Goal: Task Accomplishment & Management: Use online tool/utility

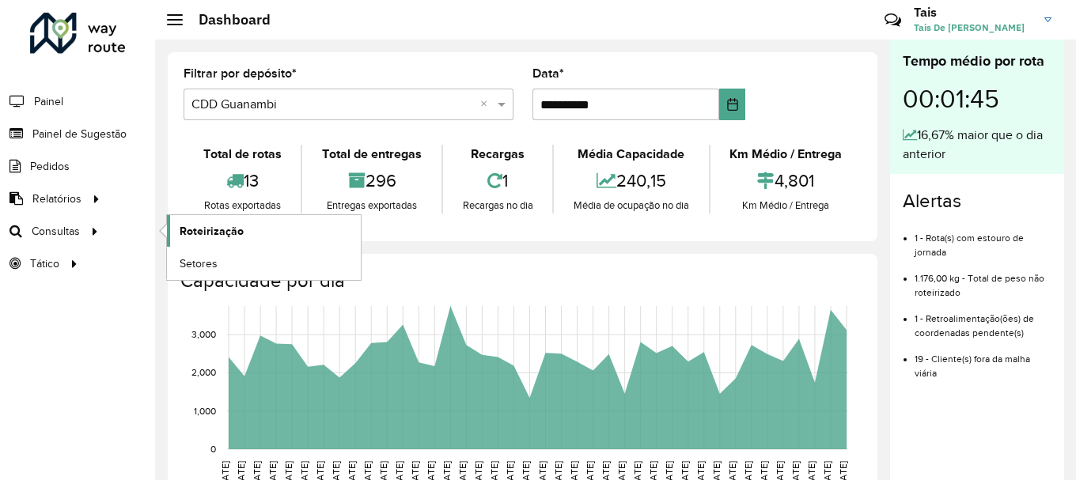
click at [205, 233] on span "Roteirização" at bounding box center [212, 231] width 64 height 17
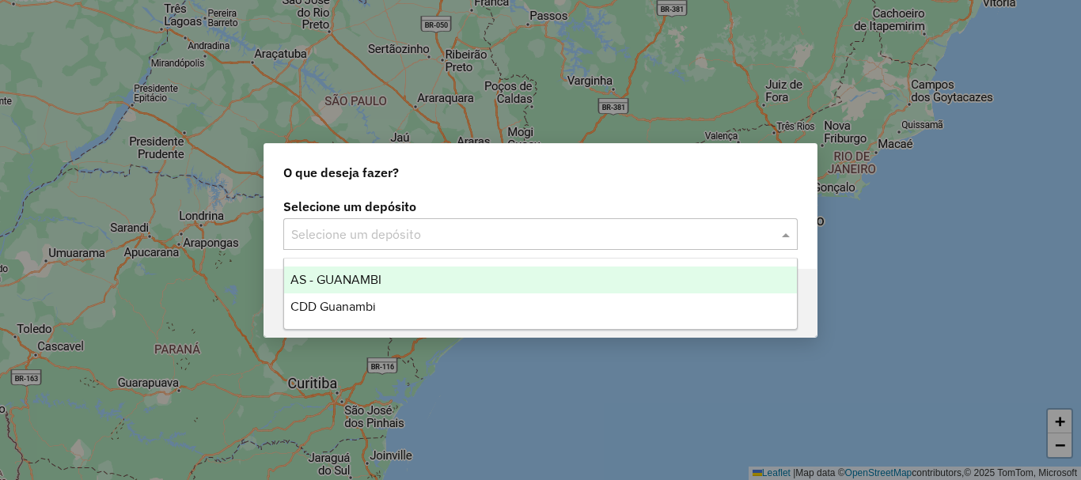
click at [480, 233] on input "text" at bounding box center [524, 234] width 467 height 19
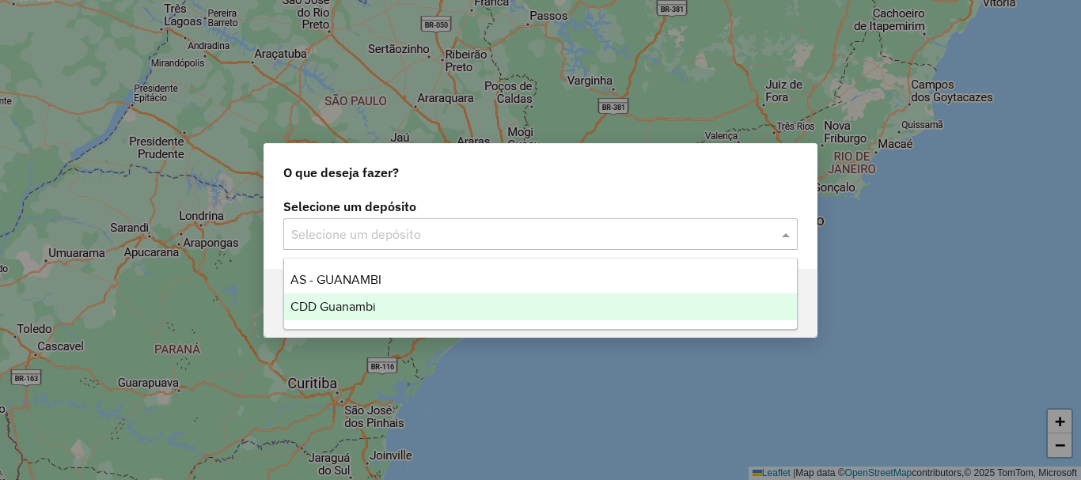
click at [357, 309] on span "CDD Guanambi" at bounding box center [332, 306] width 85 height 13
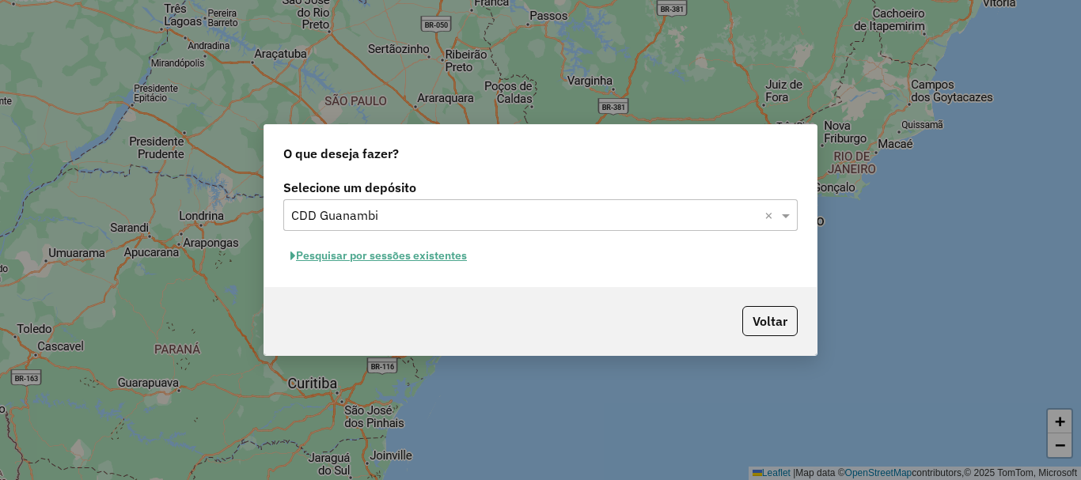
click at [430, 257] on button "Pesquisar por sessões existentes" at bounding box center [378, 256] width 191 height 25
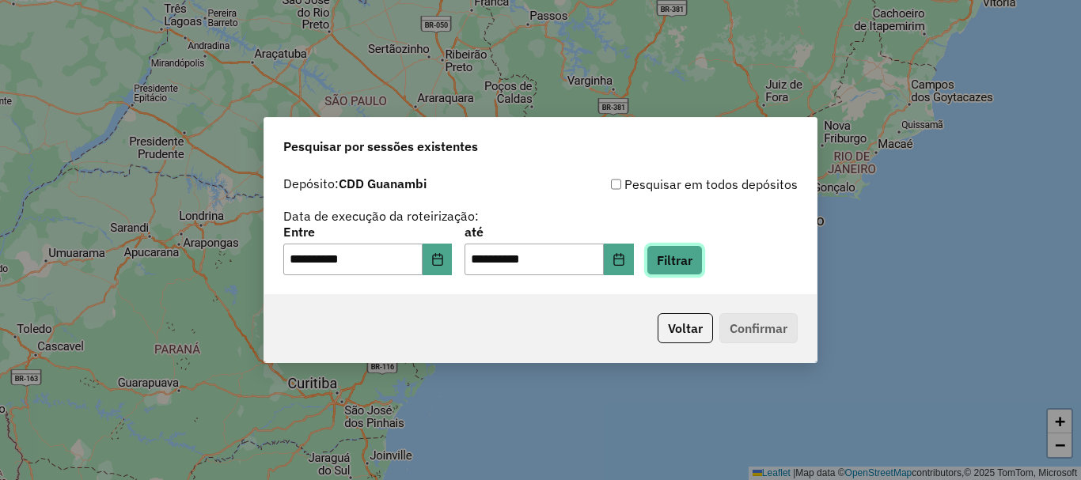
click at [690, 257] on button "Filtrar" at bounding box center [674, 260] width 56 height 30
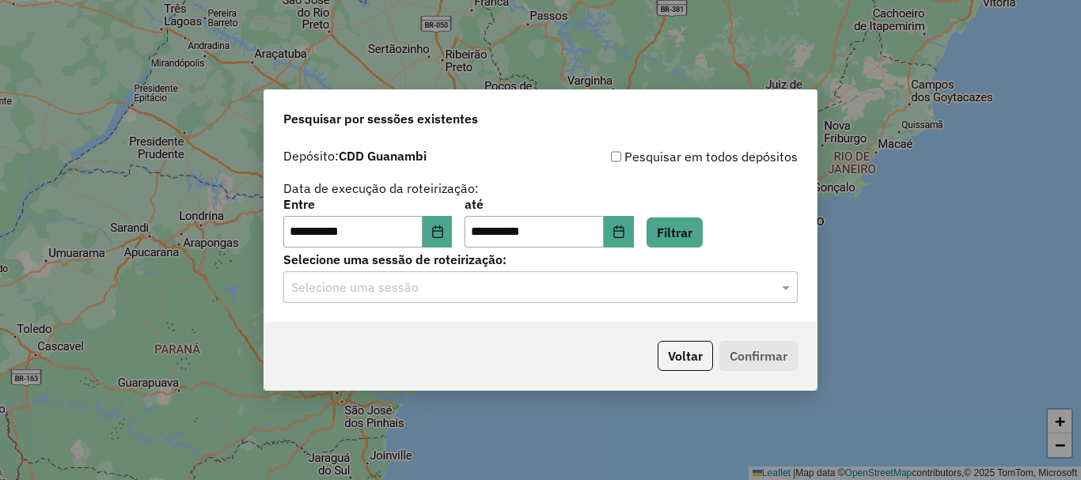
click at [578, 282] on input "text" at bounding box center [524, 287] width 467 height 19
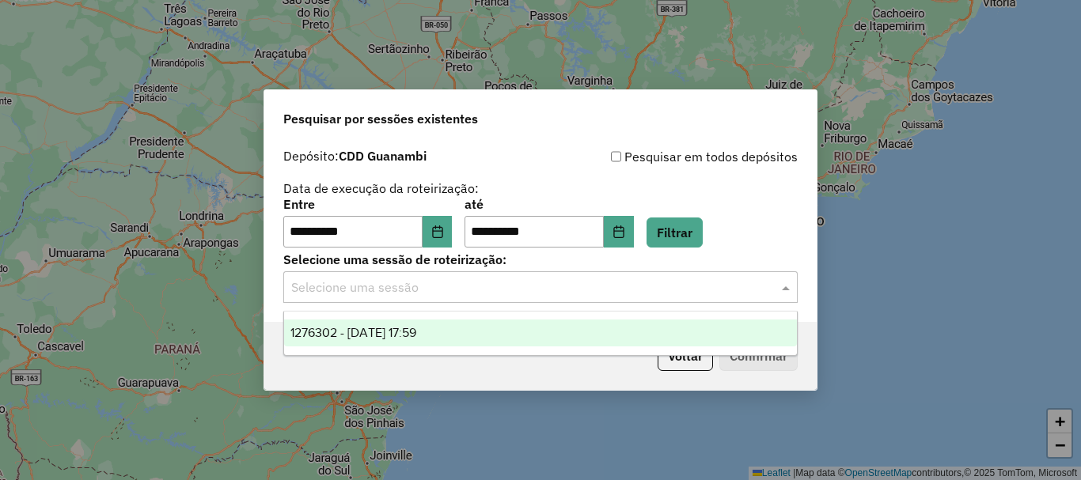
click at [358, 328] on span "1276302 - 16/09/2025 17:59" at bounding box center [353, 332] width 126 height 13
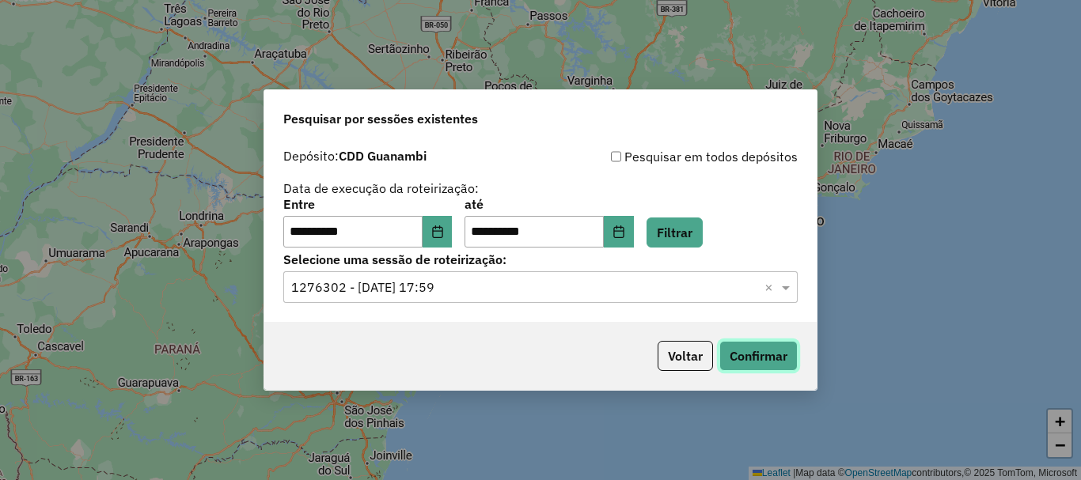
click at [786, 345] on button "Confirmar" at bounding box center [758, 356] width 78 height 30
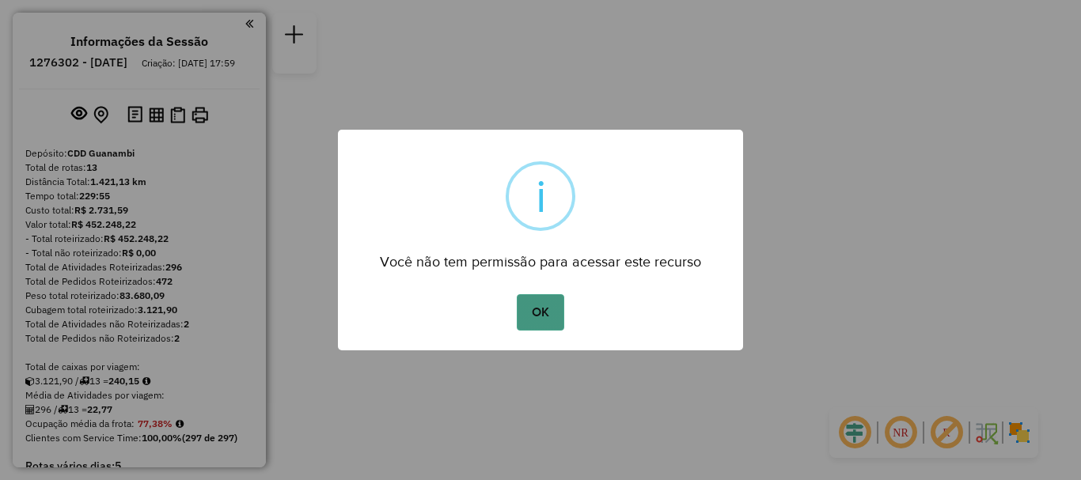
click at [532, 326] on button "OK" at bounding box center [540, 312] width 47 height 36
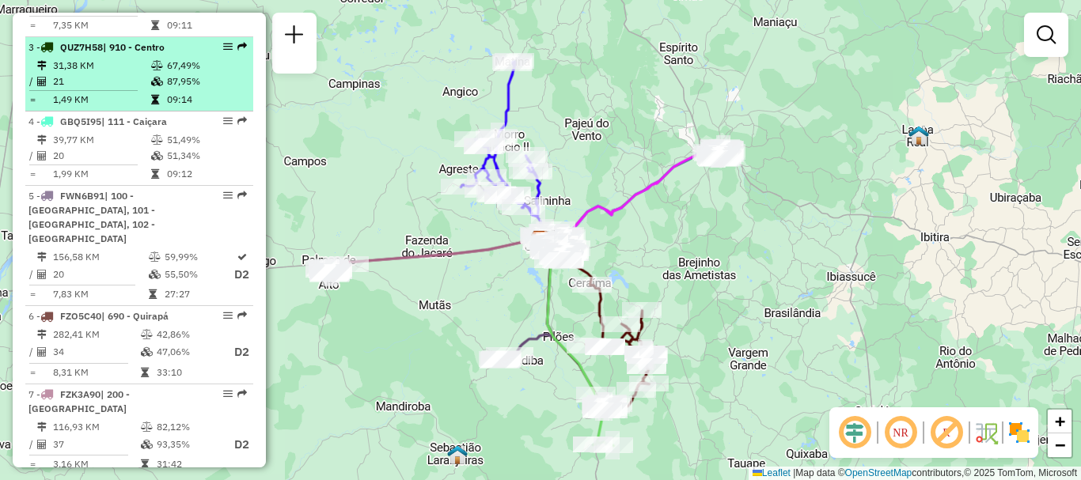
scroll to position [915, 0]
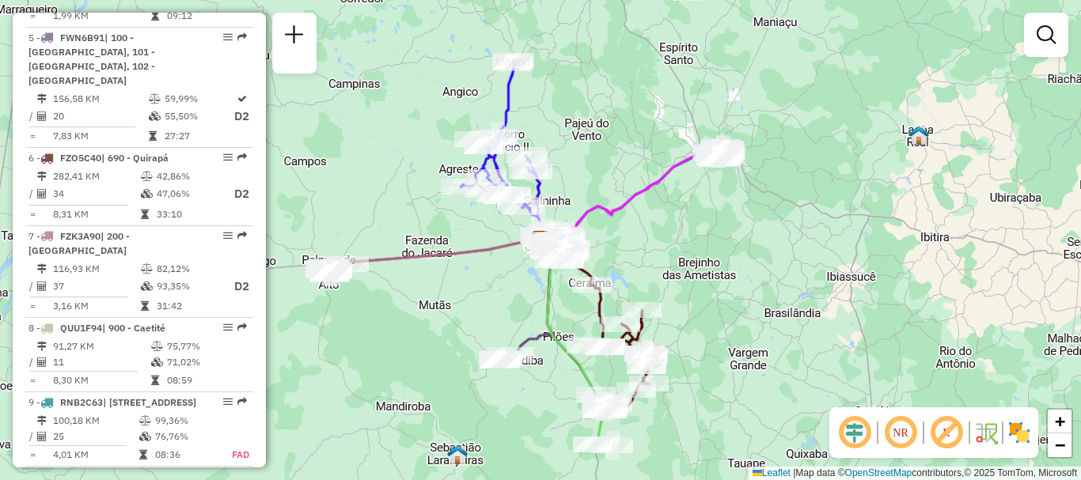
click at [142, 338] on li "8 - QUU1F94 | 900 - Caetité 91,27 KM 75,77% / 11 71,02% = 8,30 KM 08:59" at bounding box center [139, 355] width 228 height 74
select select "**********"
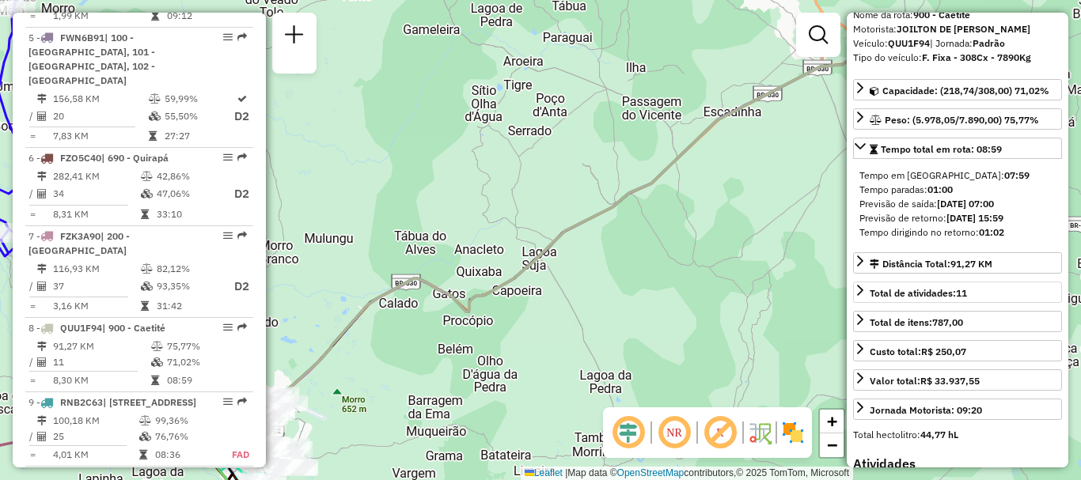
scroll to position [237, 0]
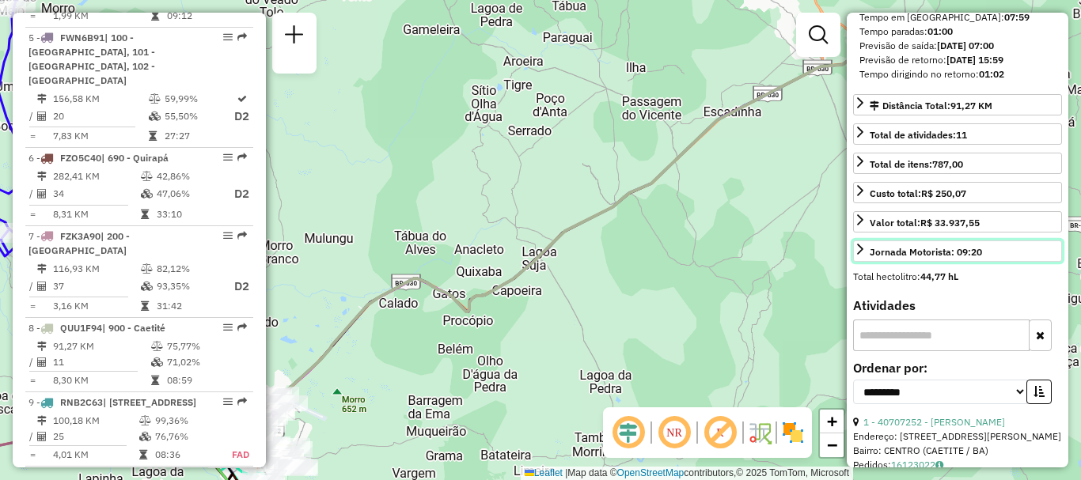
click at [867, 247] on link "Jornada Motorista: 09:20" at bounding box center [957, 251] width 209 height 21
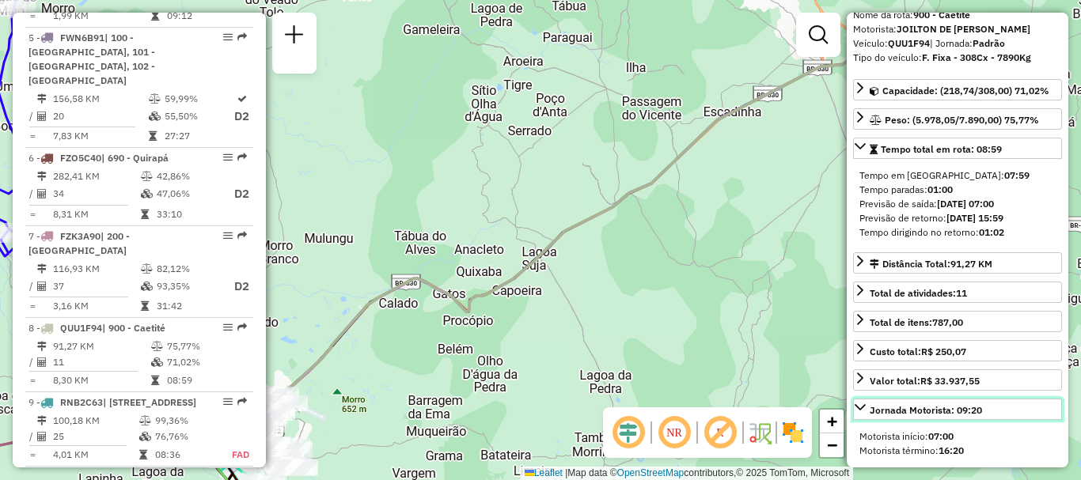
scroll to position [0, 0]
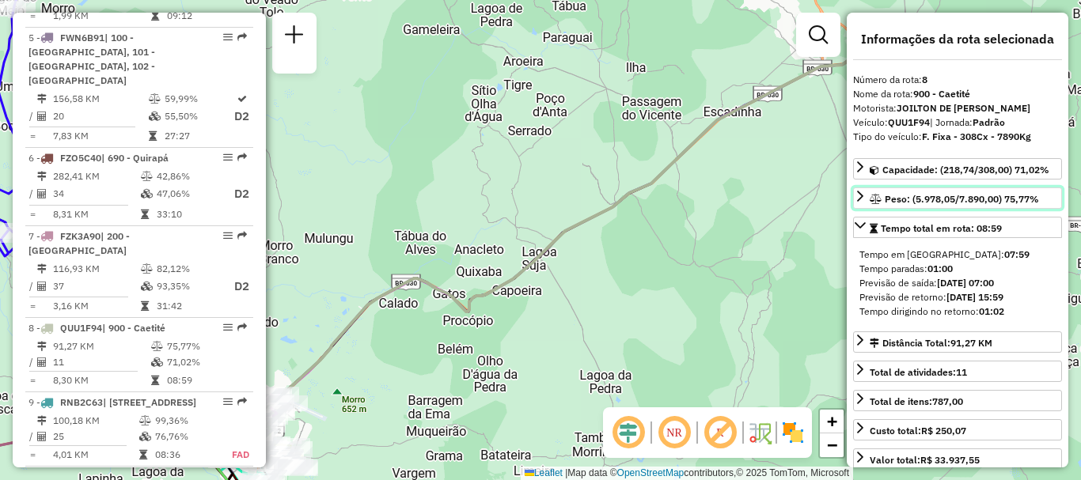
click at [860, 202] on icon at bounding box center [860, 196] width 13 height 13
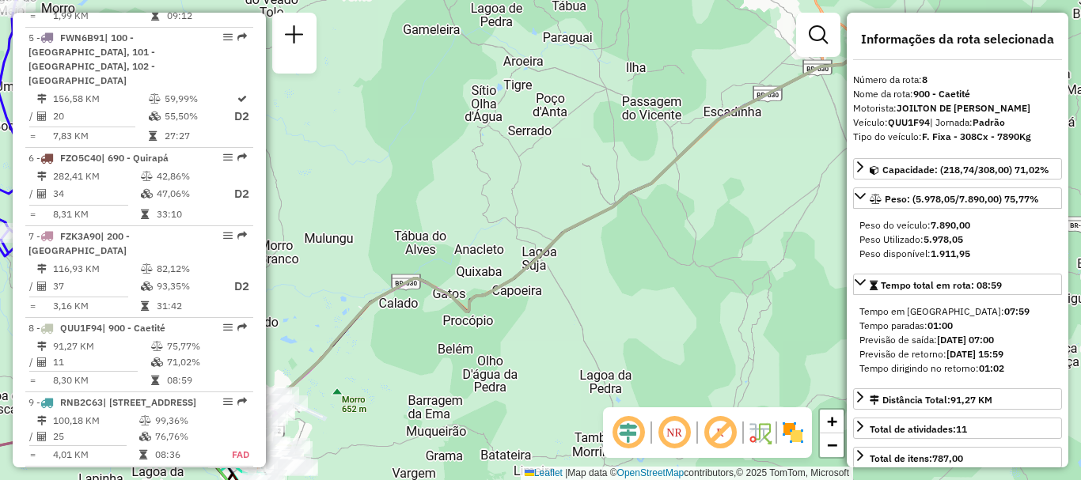
click at [934, 241] on strong "5.978,05" at bounding box center [943, 239] width 40 height 12
click at [936, 241] on strong "5.978,05" at bounding box center [943, 239] width 40 height 12
drag, startPoint x: 936, startPoint y: 241, endPoint x: 945, endPoint y: 241, distance: 8.7
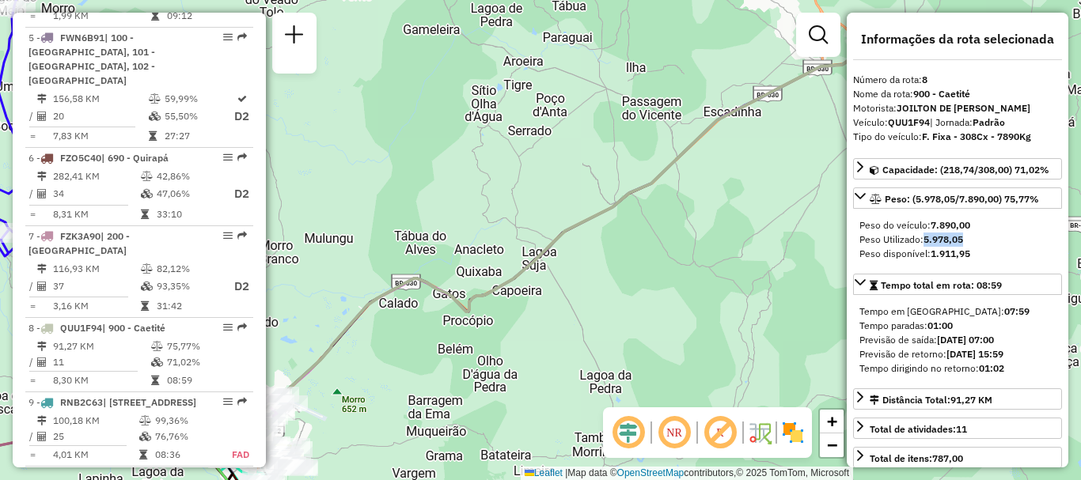
click at [937, 241] on strong "5.978,05" at bounding box center [943, 239] width 40 height 12
